Goal: Transaction & Acquisition: Purchase product/service

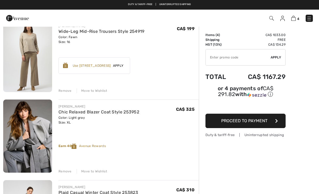
scroll to position [129, 0]
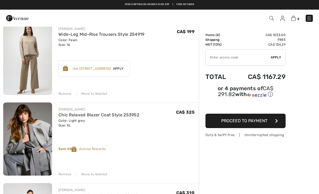
click at [68, 174] on div "Remove" at bounding box center [65, 174] width 13 height 5
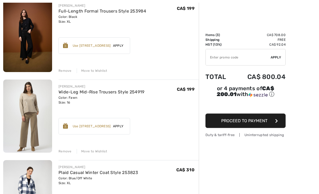
scroll to position [71, 0]
click at [97, 93] on link "Wide-Leg Mid-Rise Trousers Style 254919" at bounding box center [102, 92] width 86 height 5
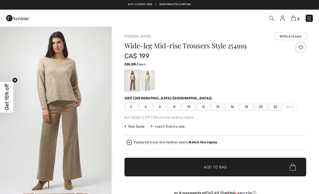
checkbox input "true"
click at [295, 21] on img at bounding box center [293, 18] width 5 height 5
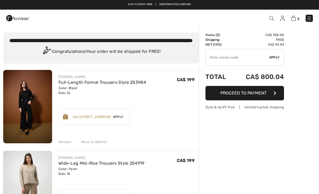
checkbox input "true"
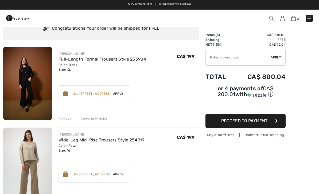
scroll to position [20, 0]
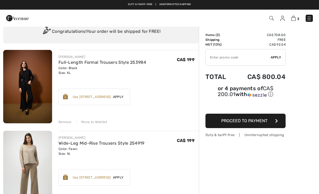
click at [124, 98] on span "Apply" at bounding box center [118, 97] width 15 height 5
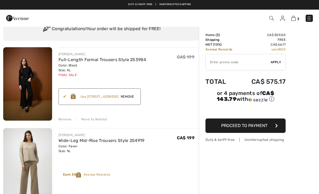
scroll to position [22, 0]
